Goal: Task Accomplishment & Management: Manage account settings

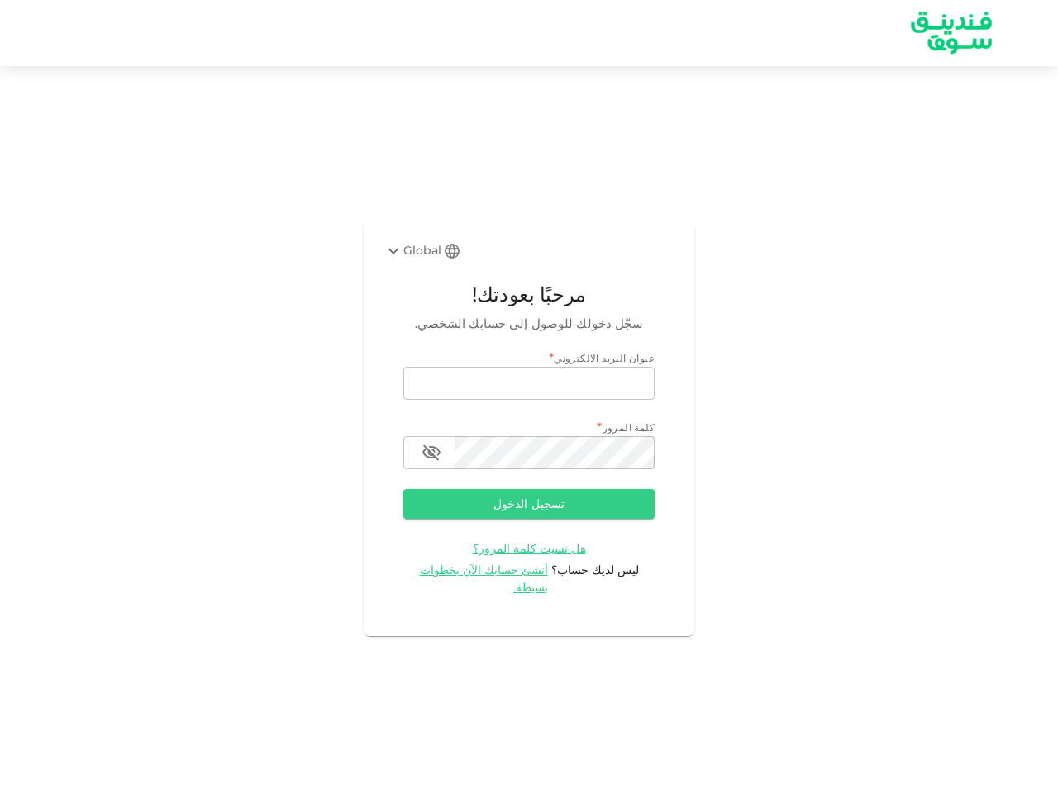
click at [423, 259] on div "Global" at bounding box center [412, 251] width 58 height 20
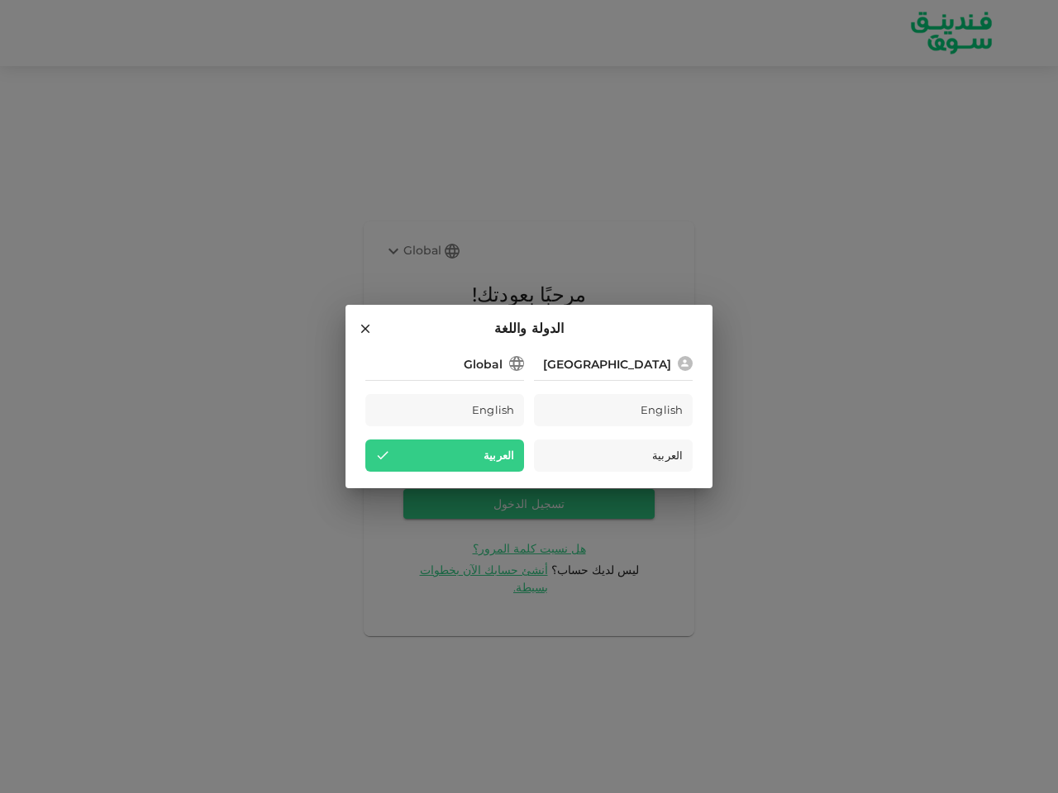
click at [529, 392] on div "Saudi Arabia English العربية Global English العربية" at bounding box center [528, 412] width 327 height 119
click at [529, 462] on div "Saudi Arabia English العربية Global English العربية" at bounding box center [528, 412] width 327 height 119
click at [431, 462] on div "العربية" at bounding box center [444, 456] width 159 height 32
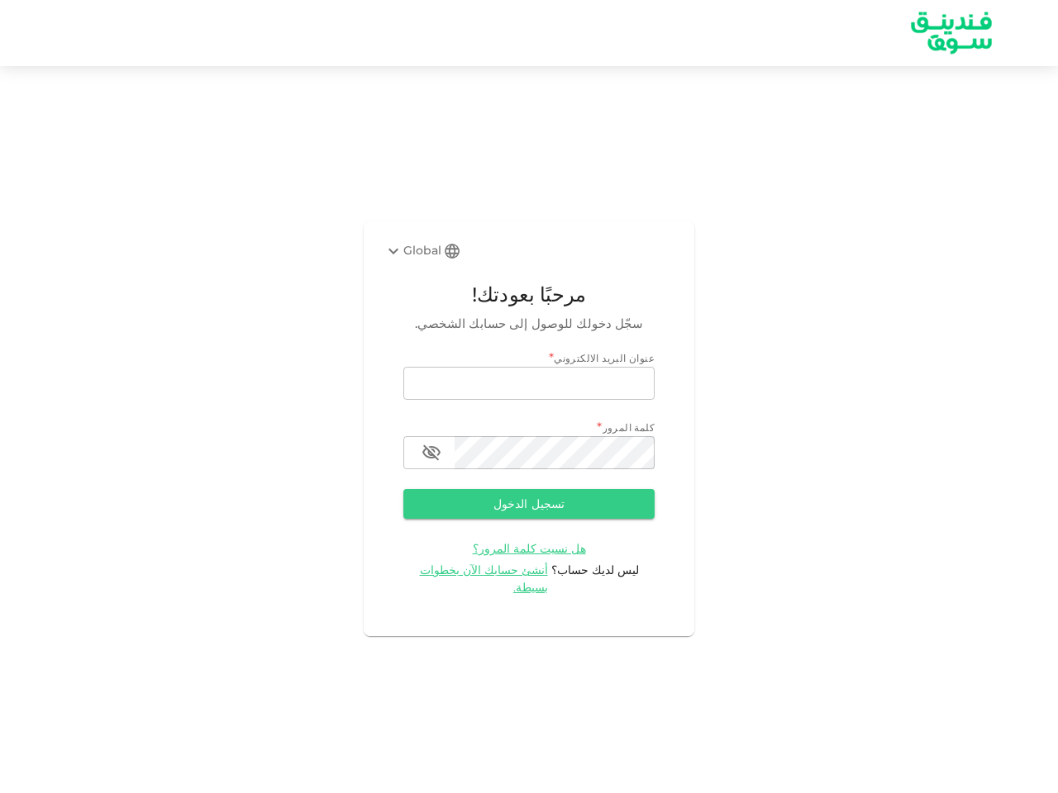
click at [529, 513] on button "تسجيل الدخول" at bounding box center [528, 504] width 251 height 30
click at [497, 556] on span "هل نسيت كلمة المرور؟" at bounding box center [529, 548] width 113 height 15
